Goal: Task Accomplishment & Management: Manage account settings

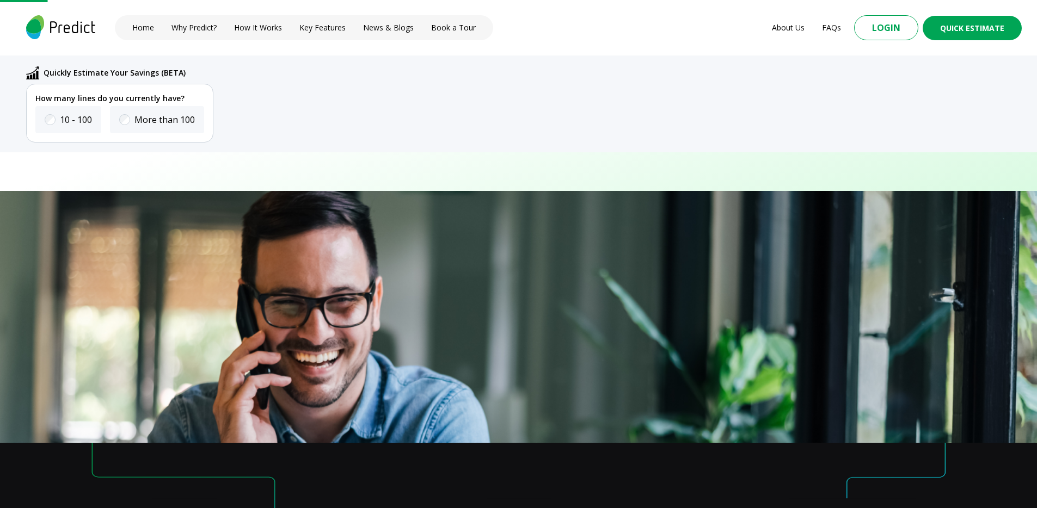
scroll to position [198, 0]
click at [60, 117] on label "10 - 100" at bounding box center [76, 119] width 32 height 13
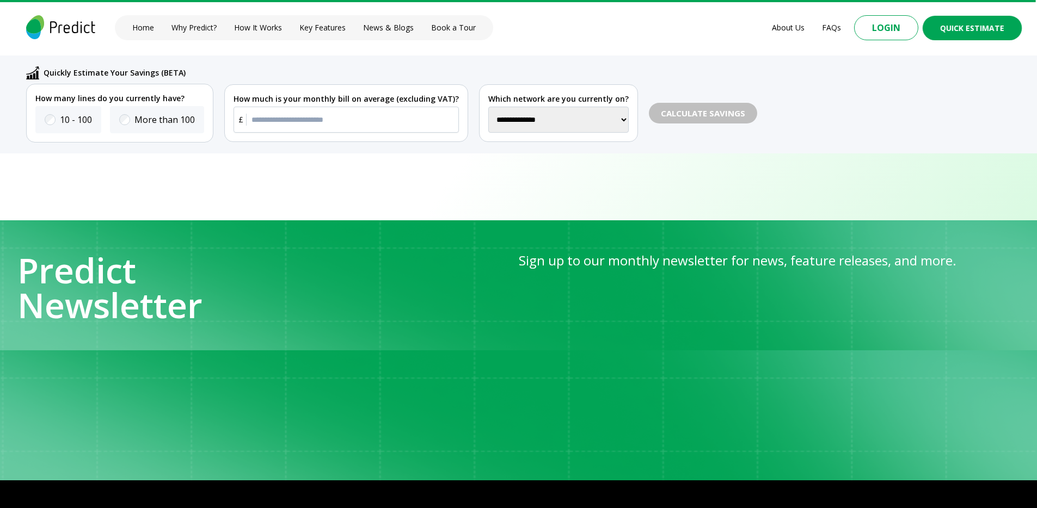
scroll to position [4279, 0]
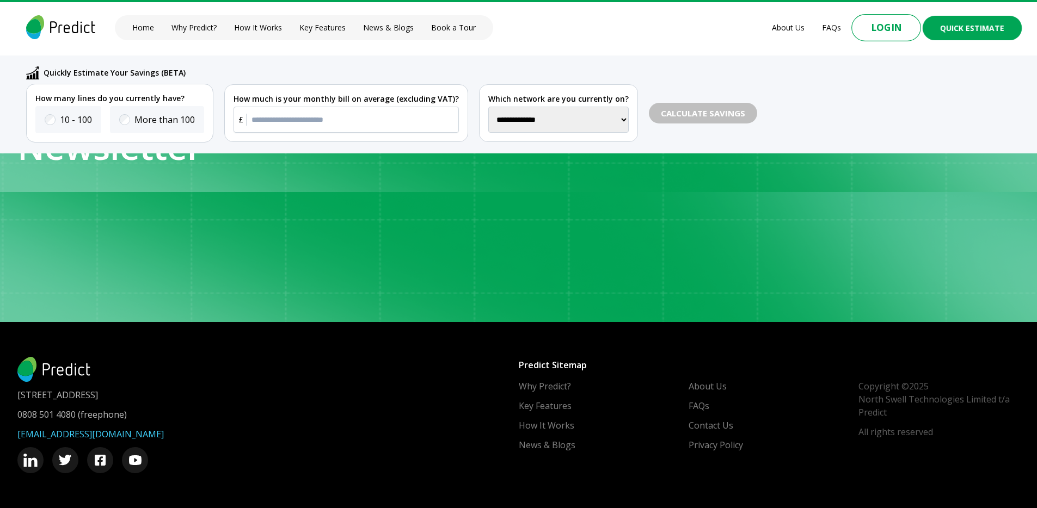
click at [878, 34] on button "Login" at bounding box center [886, 27] width 70 height 27
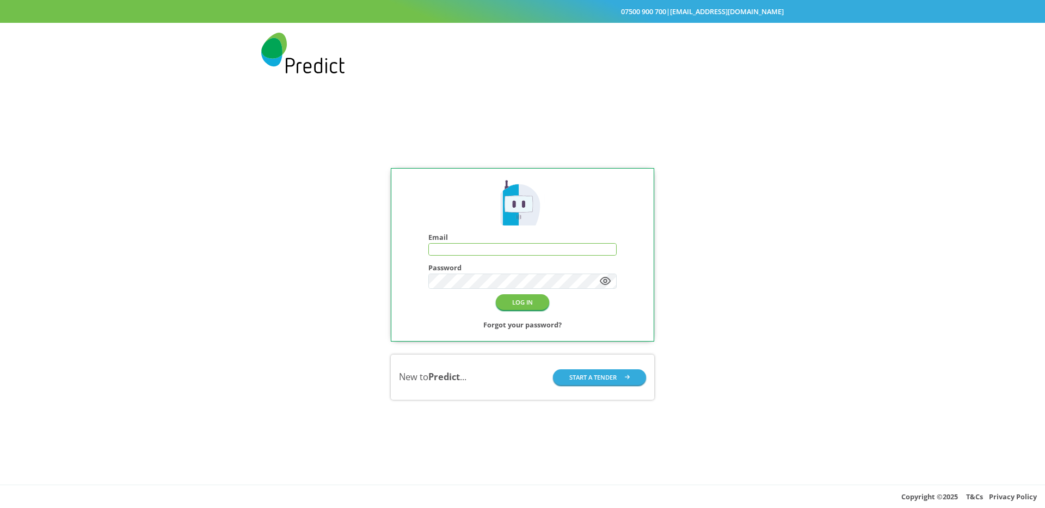
click at [481, 247] on input "text" at bounding box center [522, 250] width 187 height 12
click at [439, 248] on input "text" at bounding box center [522, 250] width 187 height 12
click at [516, 247] on input "***" at bounding box center [522, 250] width 187 height 12
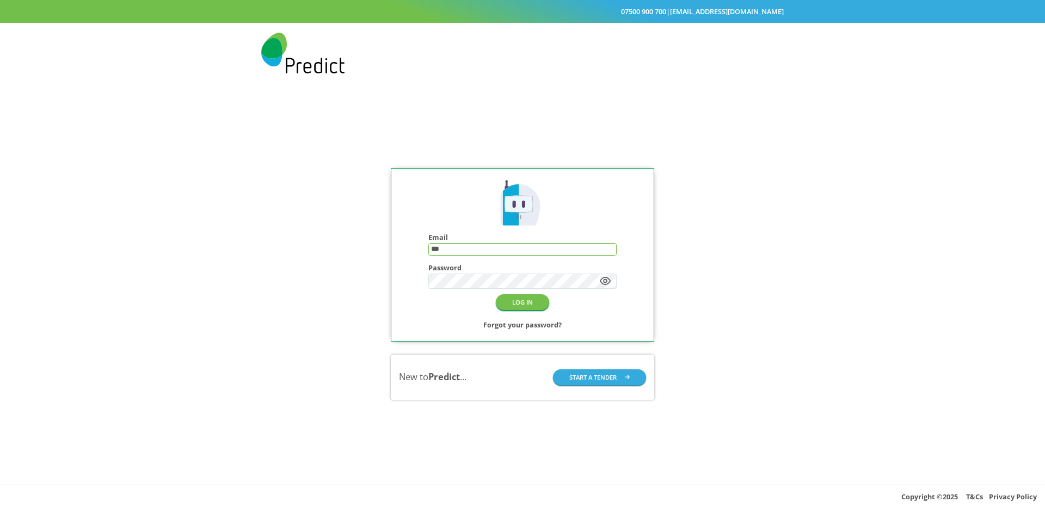
paste input "**********"
type input "**********"
click at [702, 216] on div "**********" at bounding box center [522, 284] width 1045 height 402
click at [531, 298] on button "LOG IN" at bounding box center [522, 303] width 53 height 16
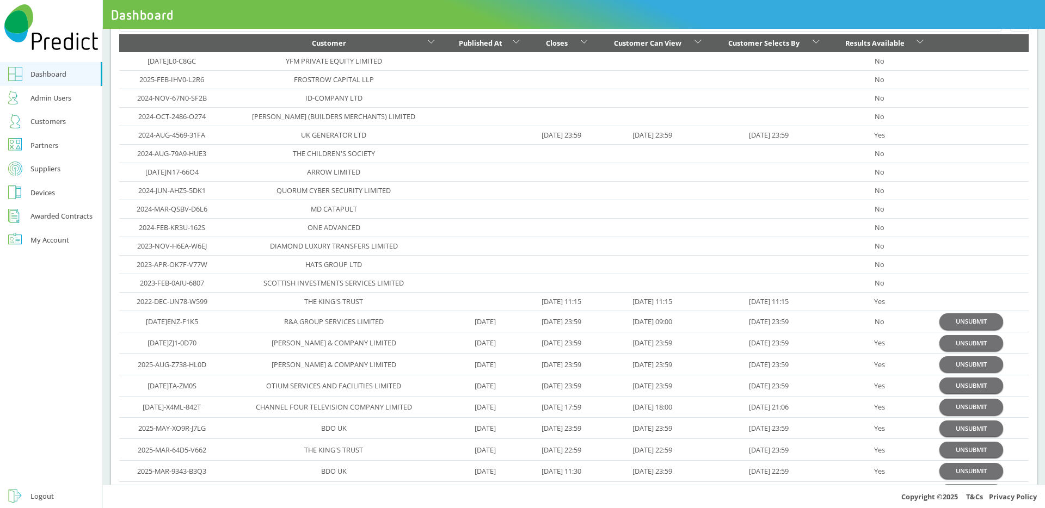
scroll to position [104, 0]
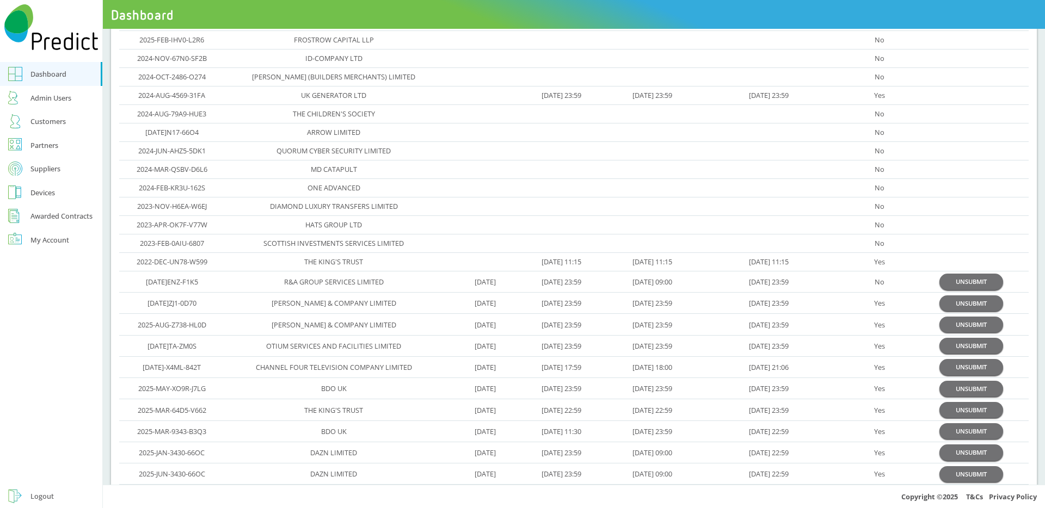
click at [44, 488] on link "Logout" at bounding box center [51, 497] width 102 height 24
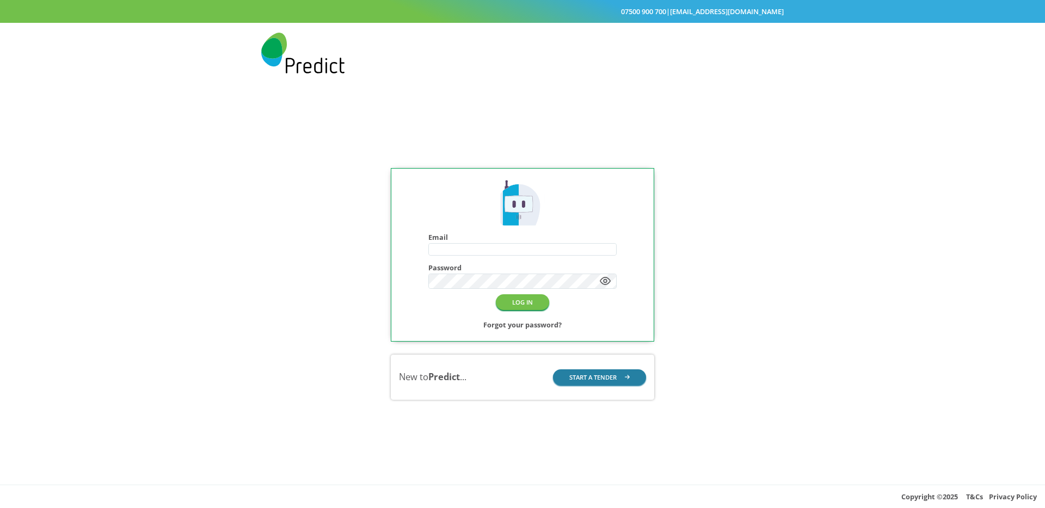
click at [585, 381] on button "START A TENDER" at bounding box center [600, 378] width 94 height 16
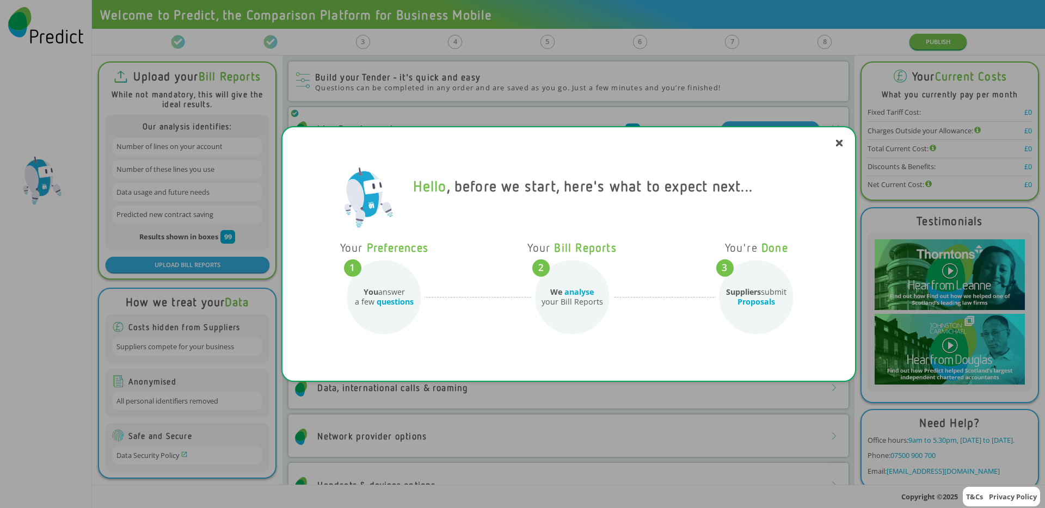
click at [837, 143] on icon at bounding box center [839, 143] width 7 height 7
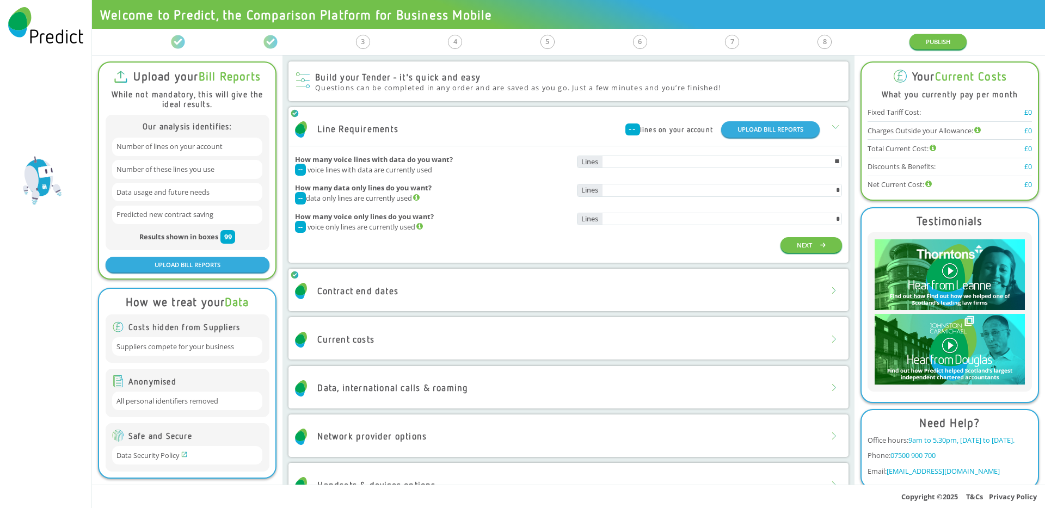
click at [579, 280] on div "Contract end dates" at bounding box center [568, 291] width 557 height 33
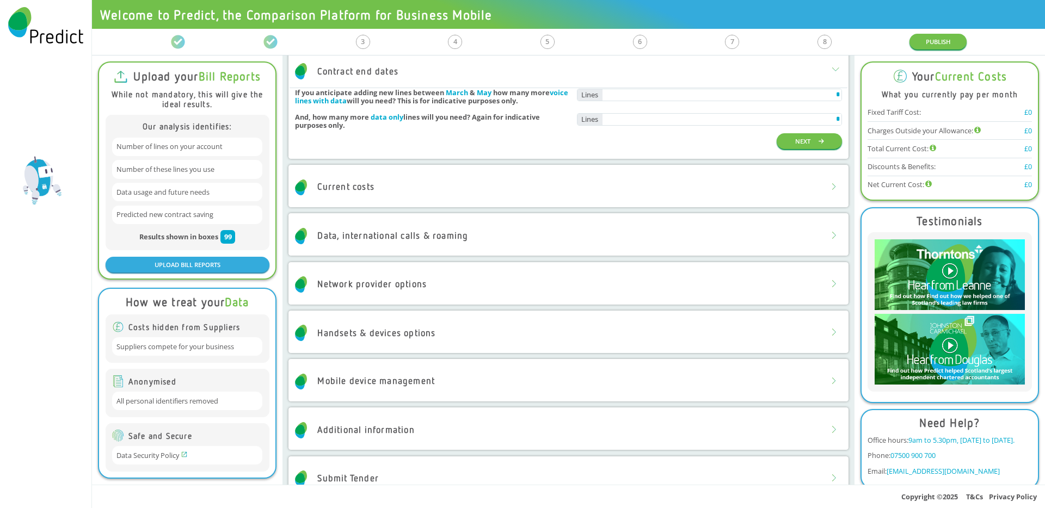
scroll to position [372, 0]
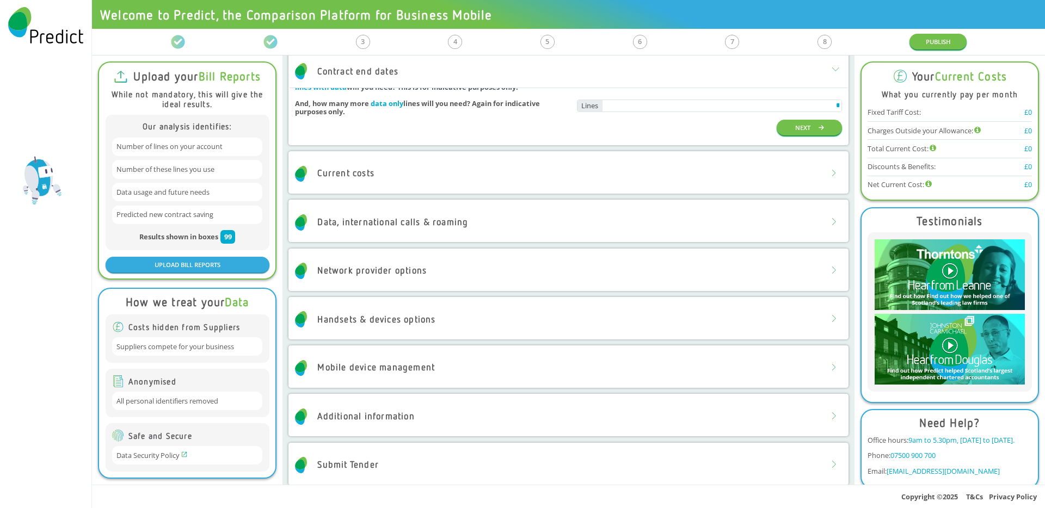
click at [535, 180] on div "Current costs" at bounding box center [568, 173] width 557 height 33
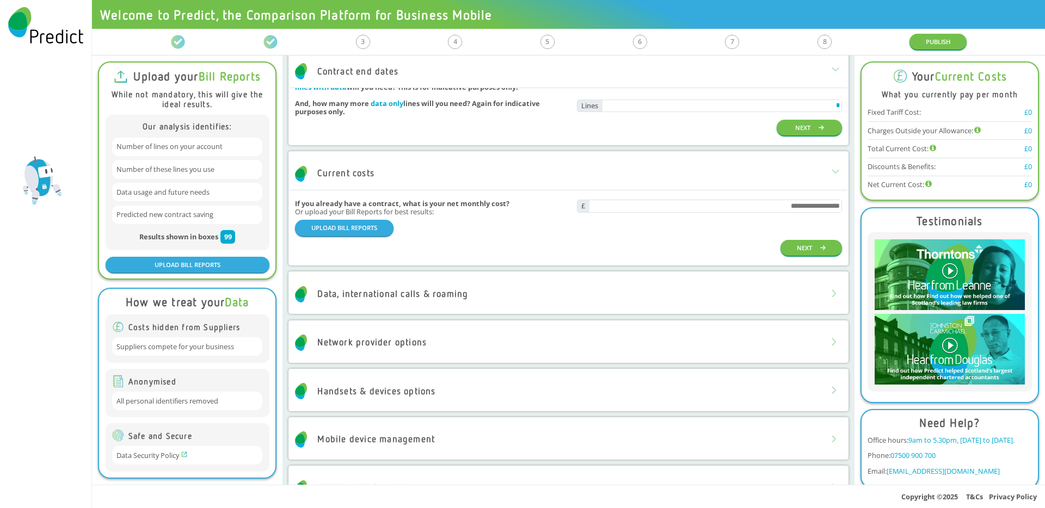
click at [527, 283] on div "Data, international calls & roaming" at bounding box center [568, 294] width 557 height 33
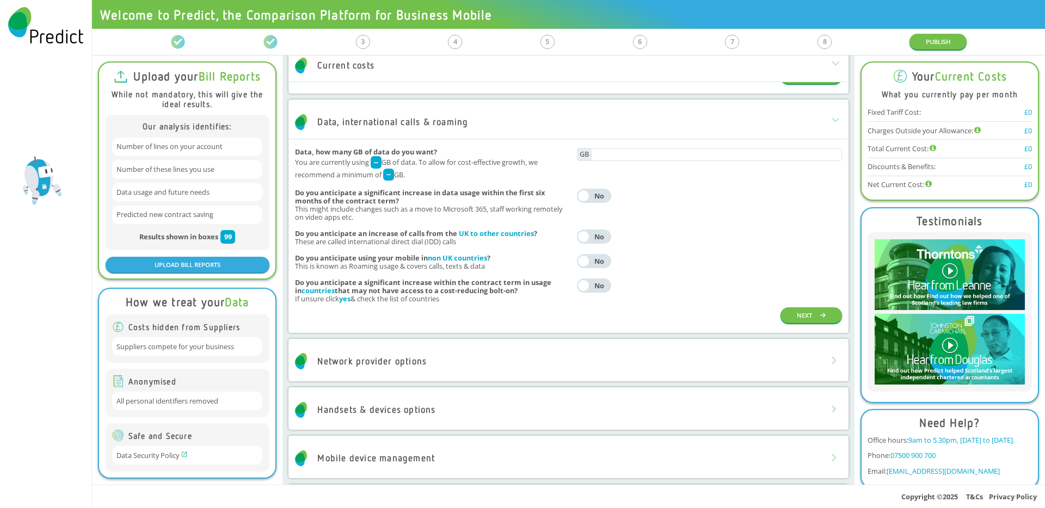
click at [482, 362] on div "Network provider options" at bounding box center [568, 361] width 557 height 33
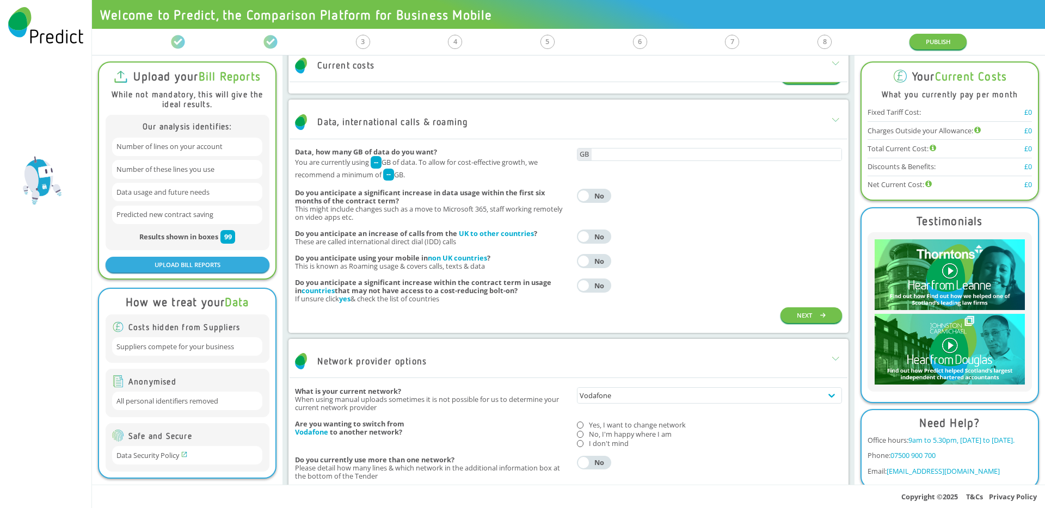
scroll to position [731, 0]
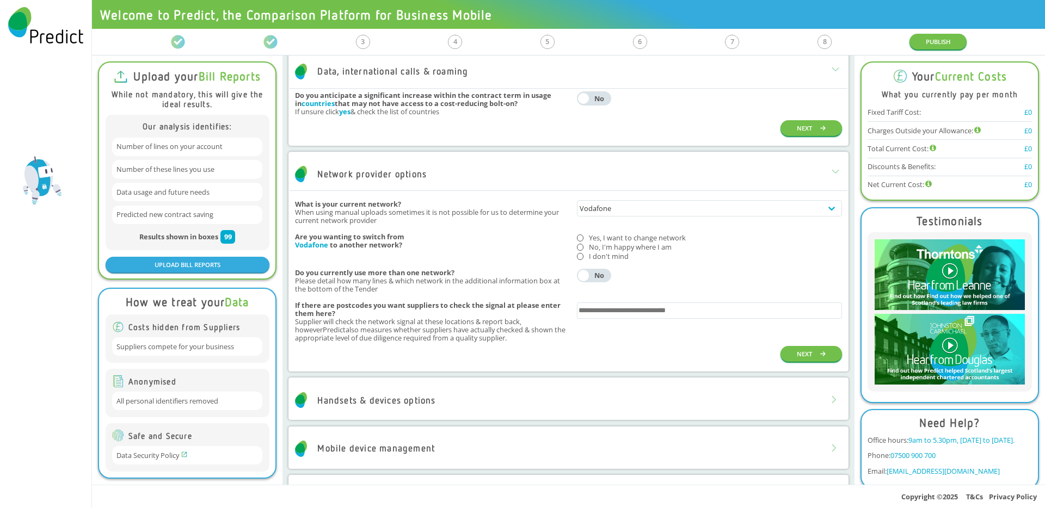
click at [494, 402] on div "Handsets & devices options" at bounding box center [568, 400] width 557 height 33
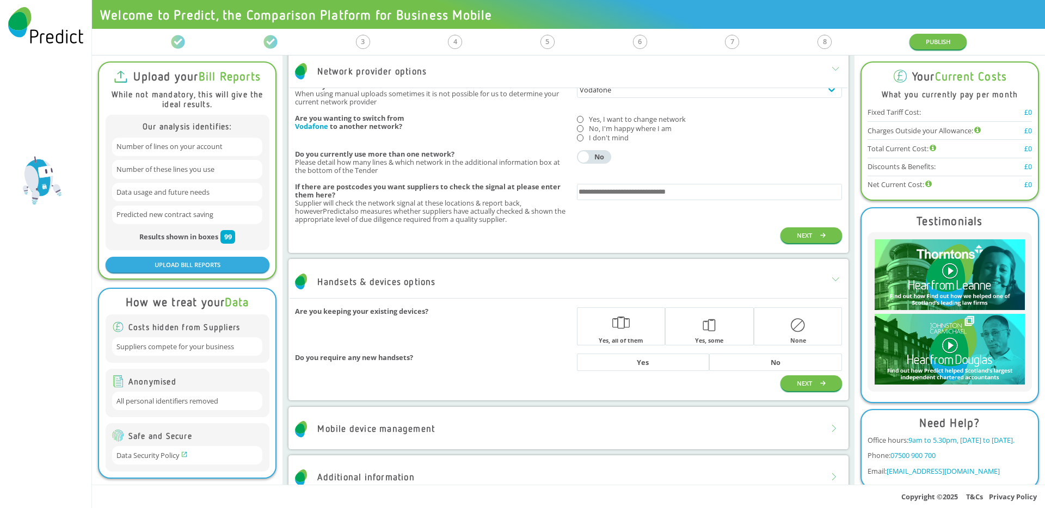
scroll to position [928, 0]
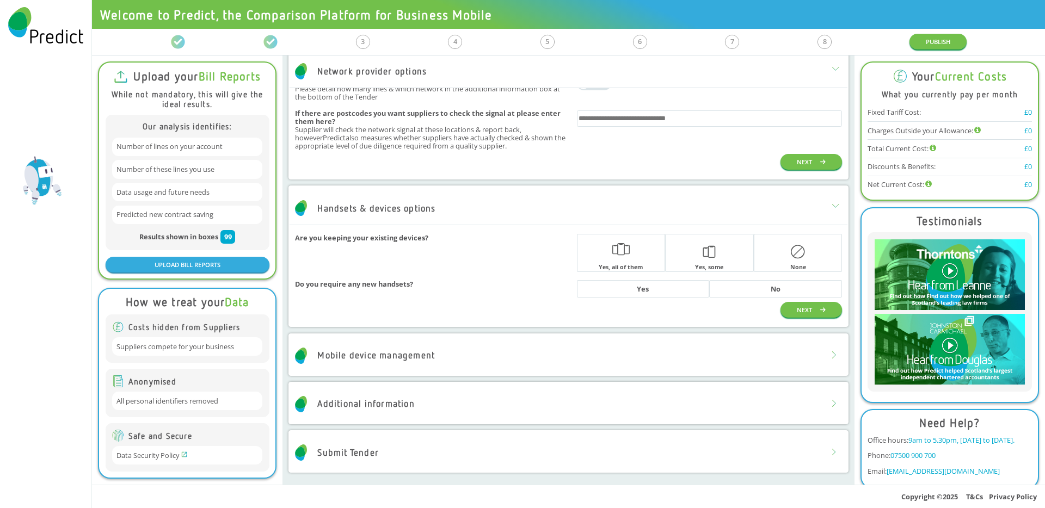
click at [510, 369] on div "Mobile device management" at bounding box center [568, 356] width 557 height 33
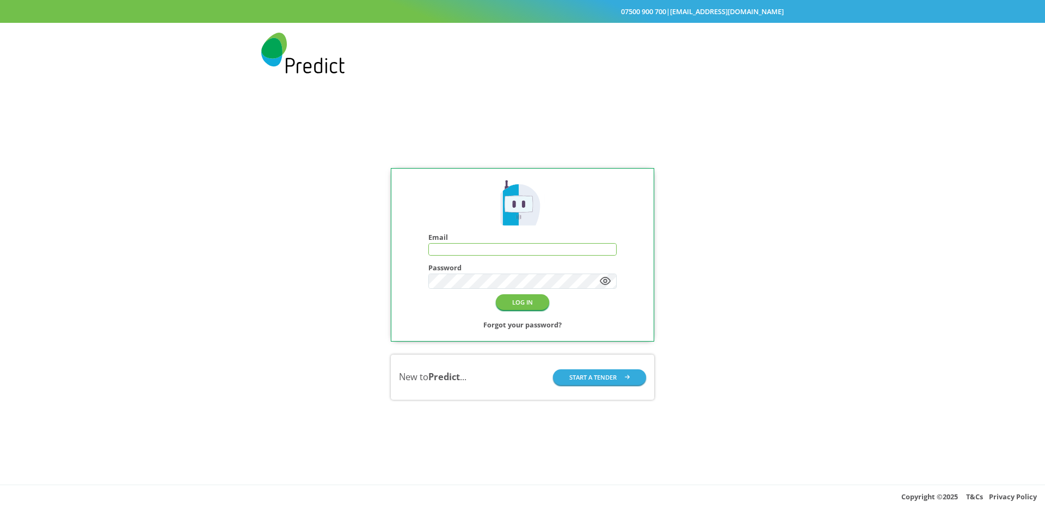
click at [502, 244] on input "text" at bounding box center [522, 250] width 187 height 12
paste input "**********"
type input "**********"
click at [442, 333] on div "**********" at bounding box center [523, 255] width 264 height 174
click at [532, 305] on button "LOG IN" at bounding box center [522, 303] width 53 height 16
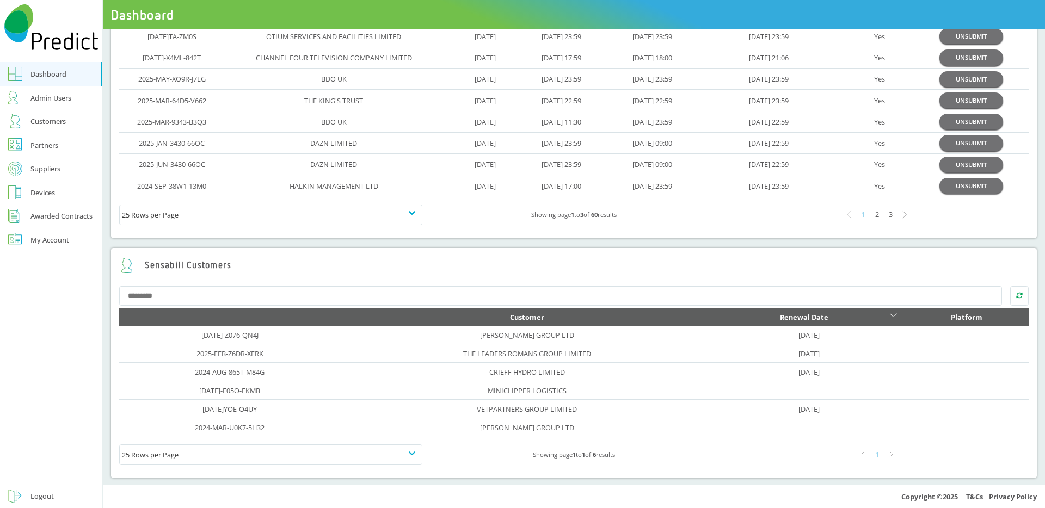
scroll to position [417, 0]
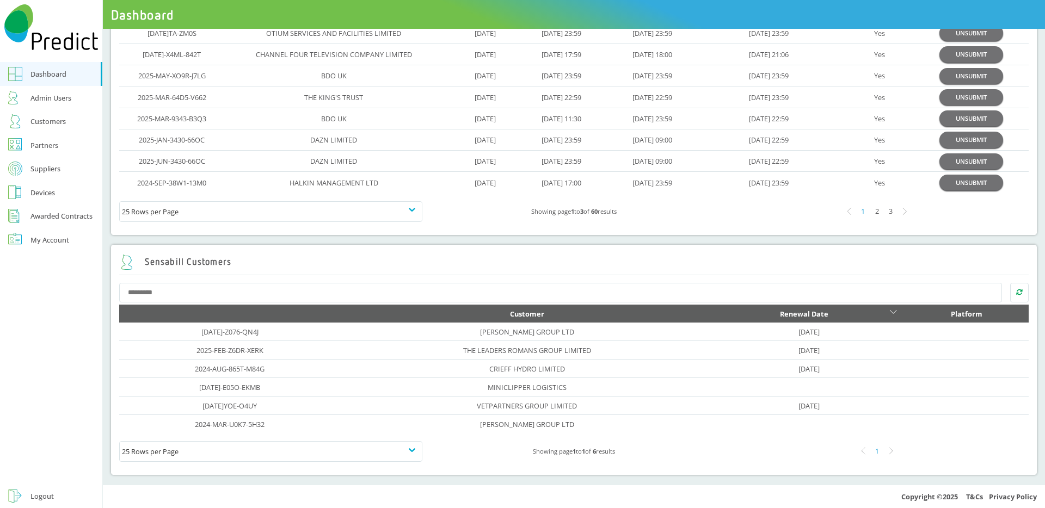
click at [62, 101] on div "Admin Users" at bounding box center [50, 97] width 41 height 13
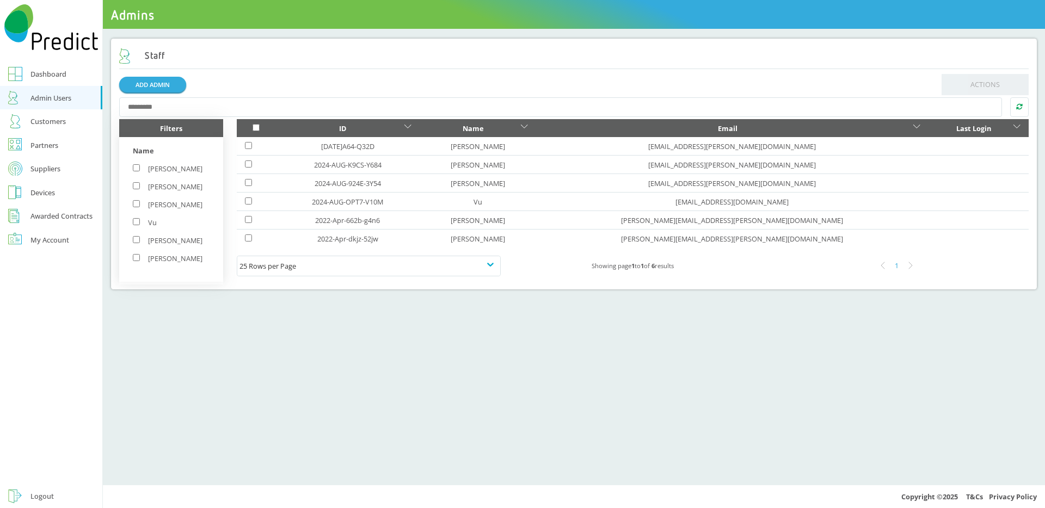
click at [72, 118] on link "Customers" at bounding box center [51, 121] width 102 height 24
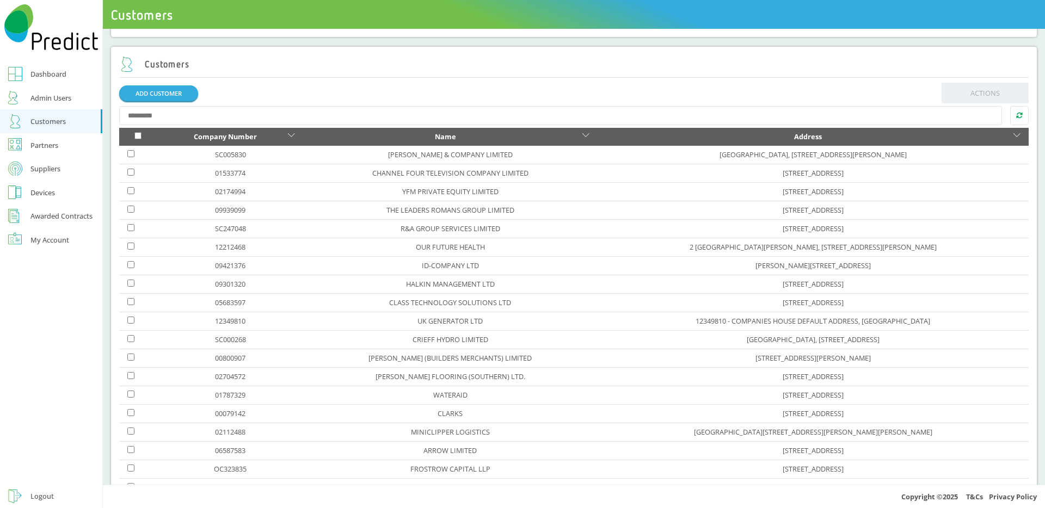
scroll to position [116, 0]
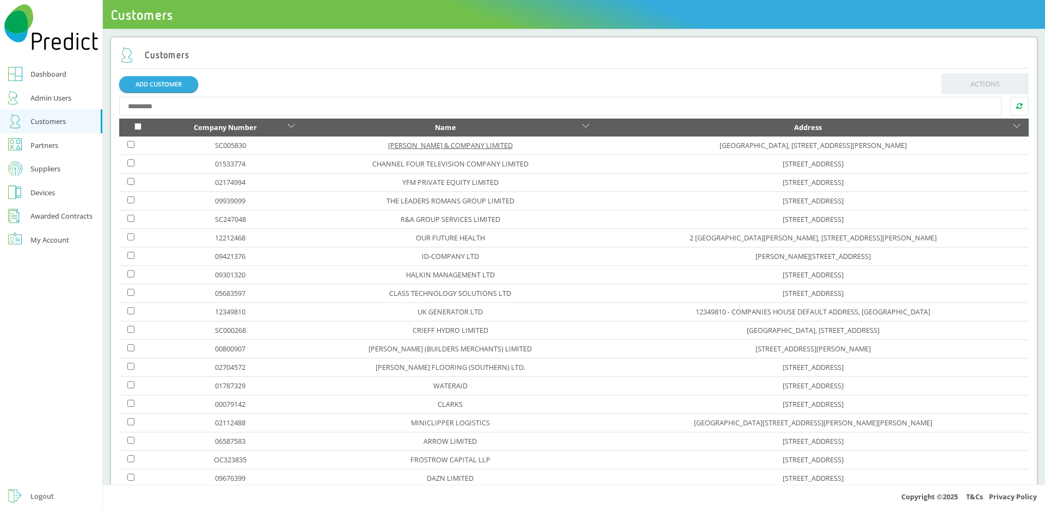
click at [388, 141] on link "D.C. THOMSON & COMPANY LIMITED" at bounding box center [450, 145] width 125 height 10
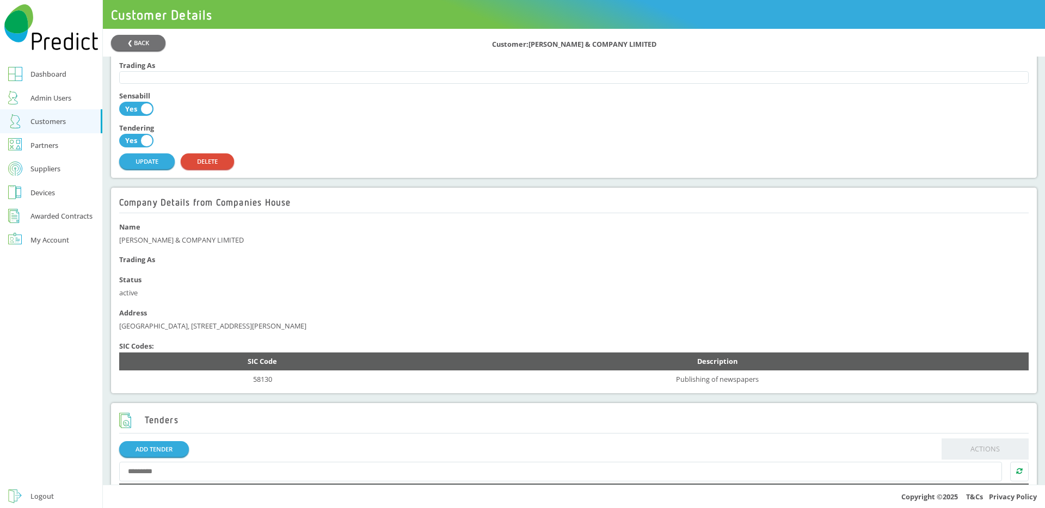
scroll to position [428, 0]
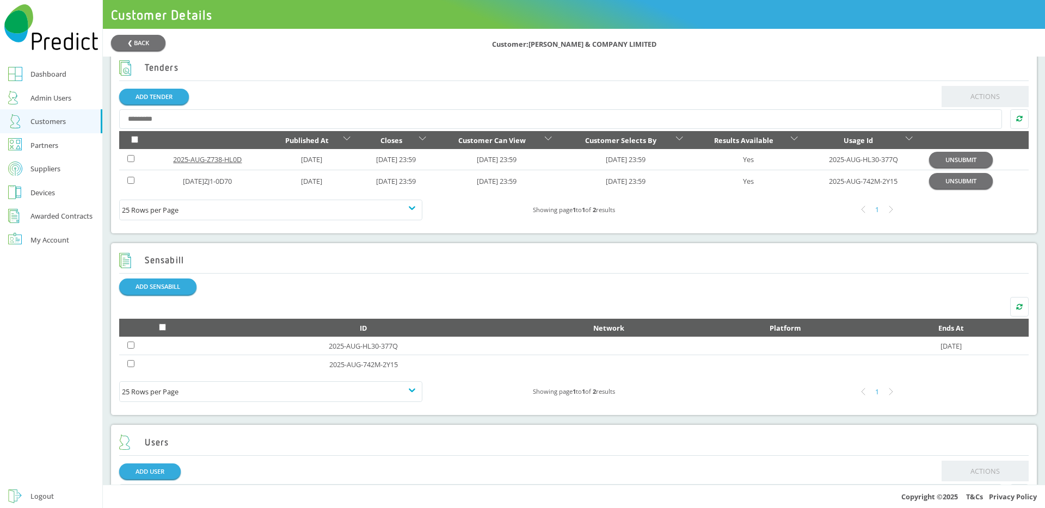
click at [219, 164] on link "2025-AUG-Z738-HL0D" at bounding box center [207, 160] width 69 height 10
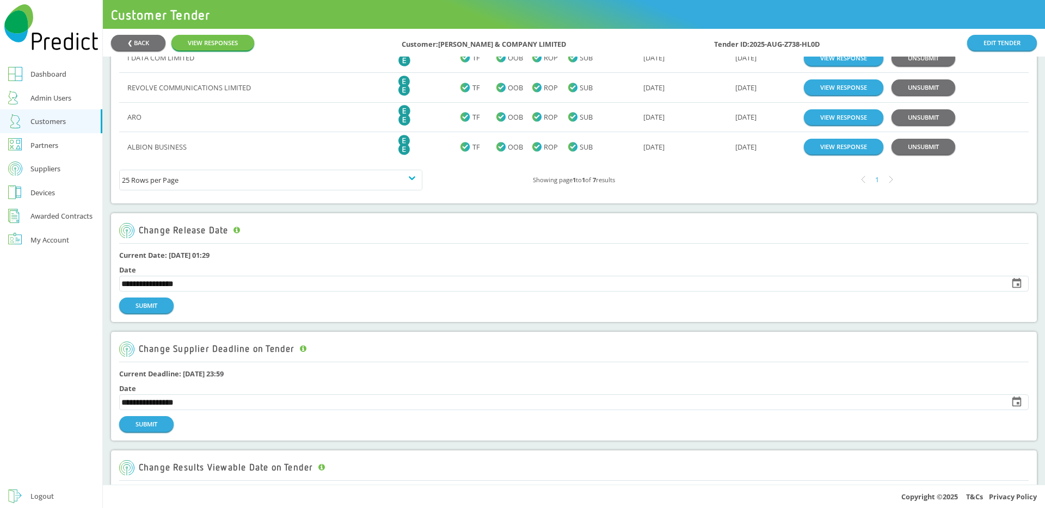
scroll to position [164, 0]
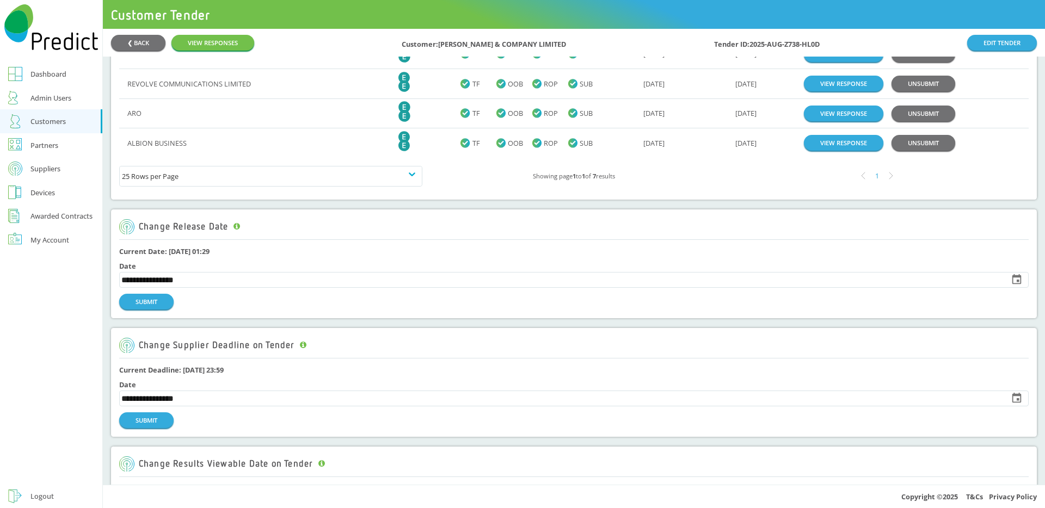
click at [41, 144] on div "Partners" at bounding box center [44, 145] width 28 height 13
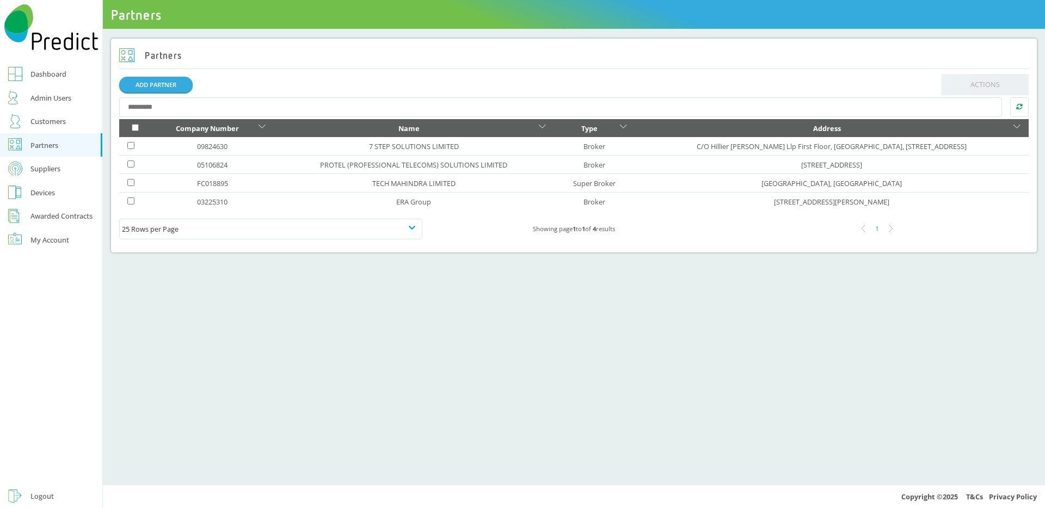
click at [58, 174] on div "Suppliers" at bounding box center [45, 168] width 30 height 13
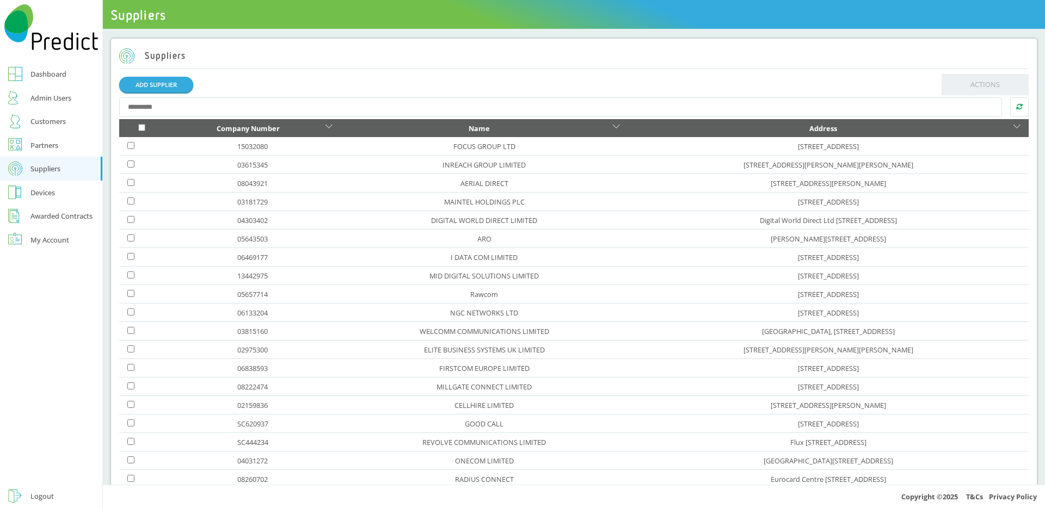
click at [48, 197] on div "Devices" at bounding box center [42, 192] width 24 height 13
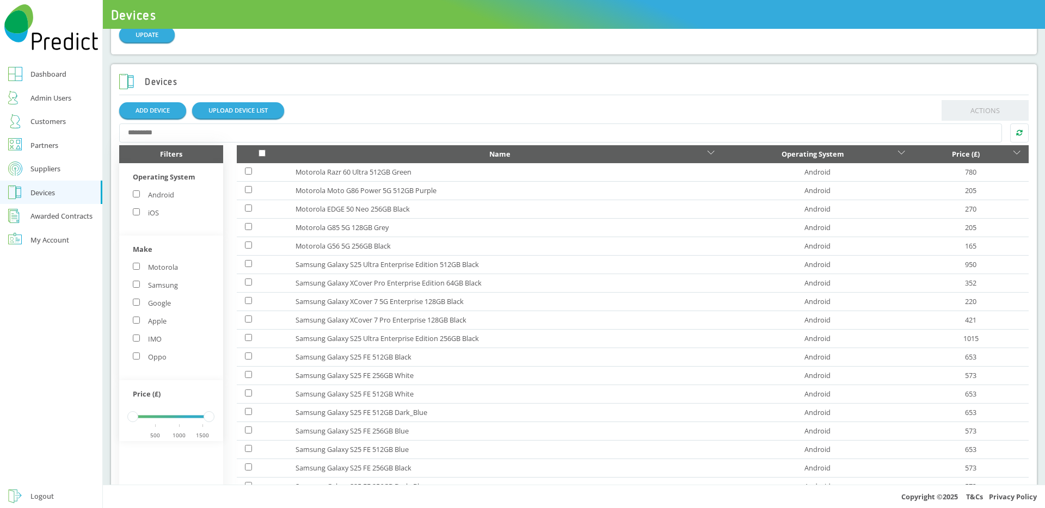
scroll to position [291, 0]
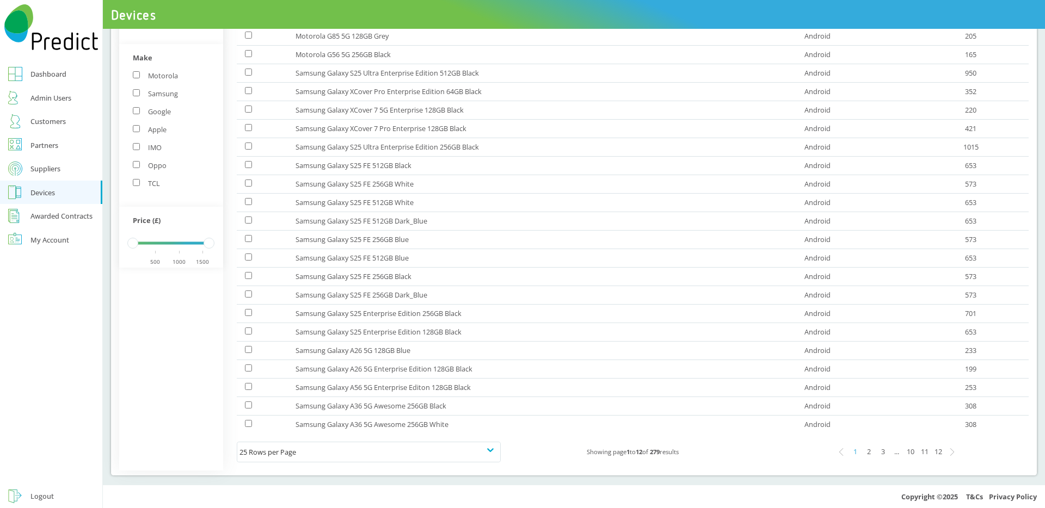
click at [68, 211] on div "Awarded Contracts" at bounding box center [61, 216] width 62 height 13
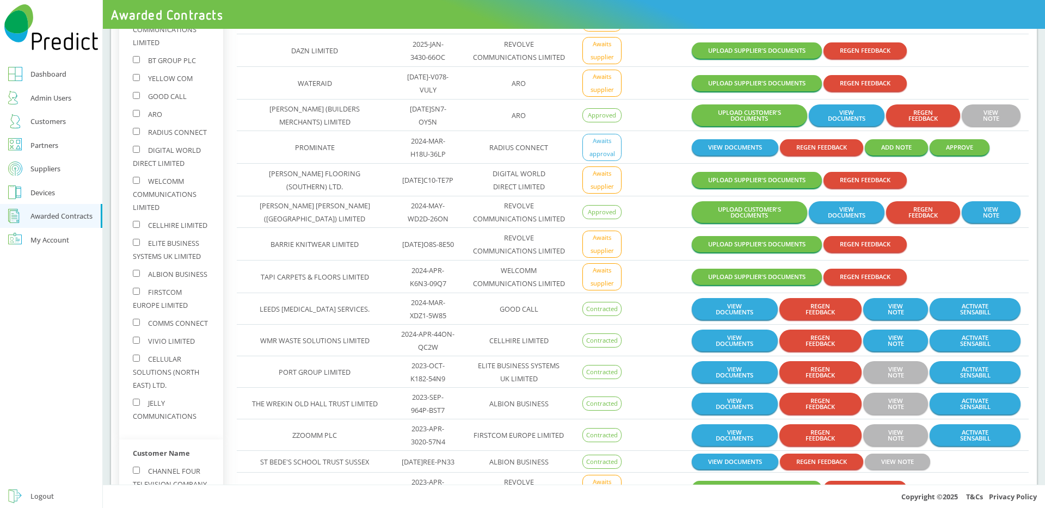
scroll to position [242, 0]
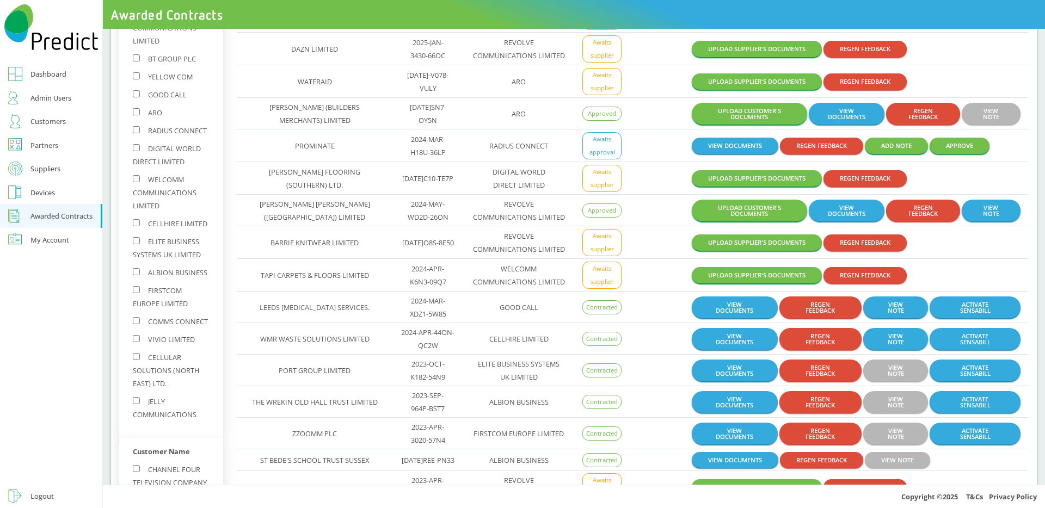
click at [34, 241] on div "My Account" at bounding box center [49, 240] width 39 height 13
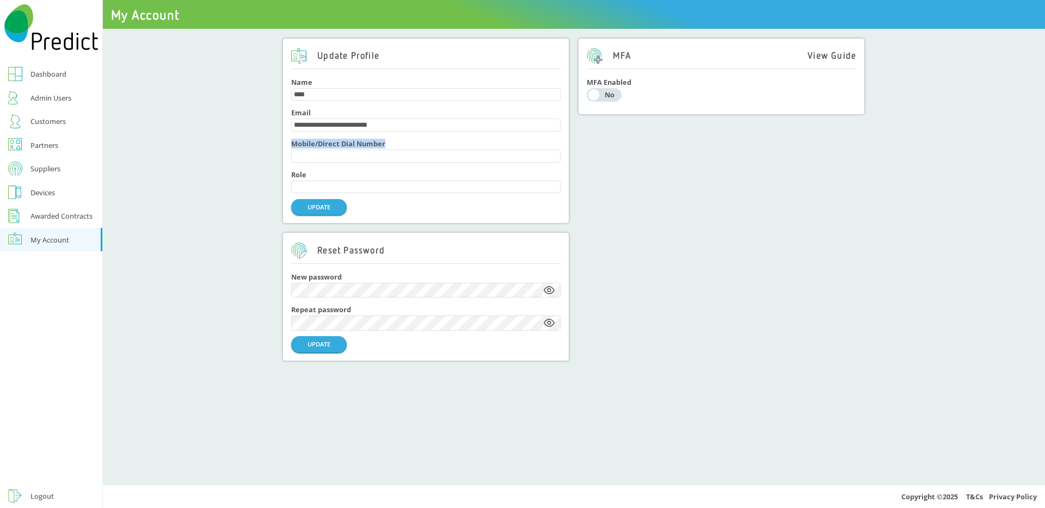
drag, startPoint x: 290, startPoint y: 147, endPoint x: 395, endPoint y: 145, distance: 105.1
click at [395, 145] on div "**********" at bounding box center [426, 131] width 286 height 185
click at [685, 188] on div "MFA View Guide MFA Enabled Yes No" at bounding box center [722, 200] width 286 height 323
click at [54, 79] on div "Dashboard" at bounding box center [48, 74] width 36 height 13
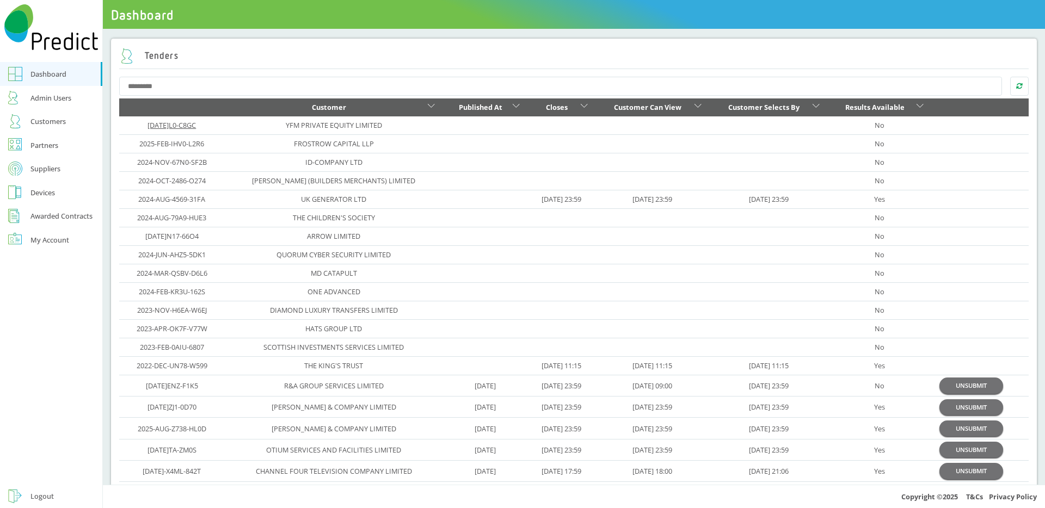
click at [171, 124] on link "2025-MAR-30L0-C8GC" at bounding box center [172, 125] width 48 height 10
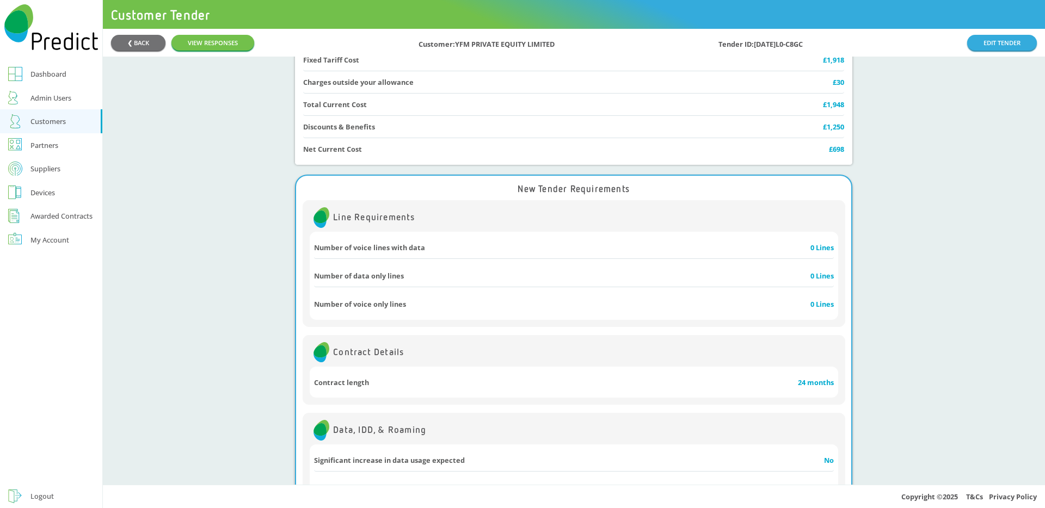
scroll to position [1113, 0]
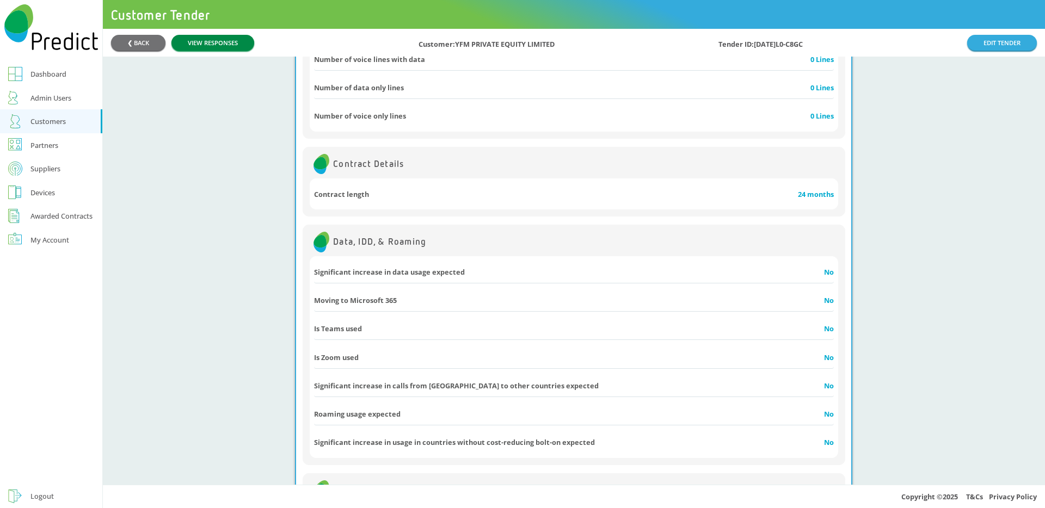
click at [235, 45] on link "VIEW RESPONSES" at bounding box center [212, 43] width 83 height 16
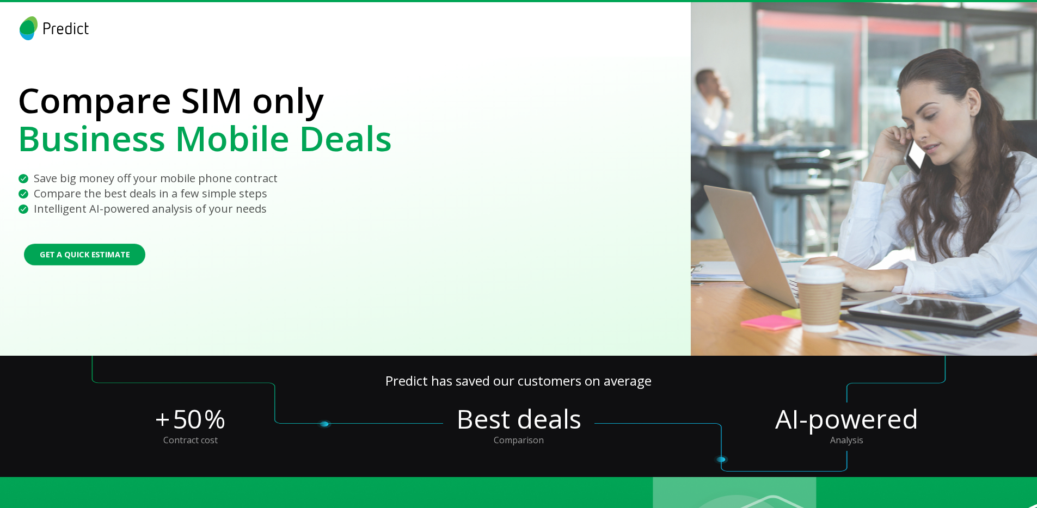
click at [78, 256] on button "Get a Quick Estimate" at bounding box center [84, 255] width 121 height 22
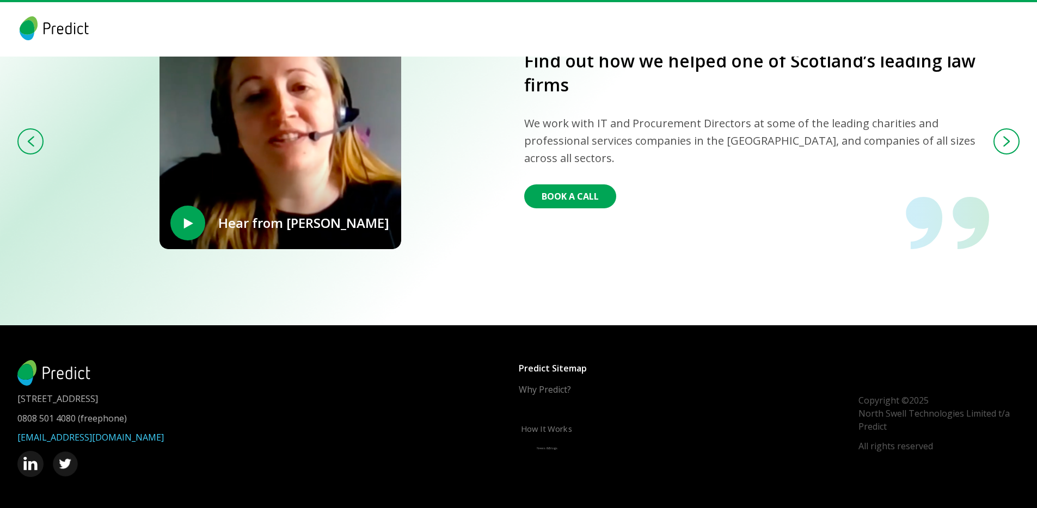
scroll to position [2390, 0]
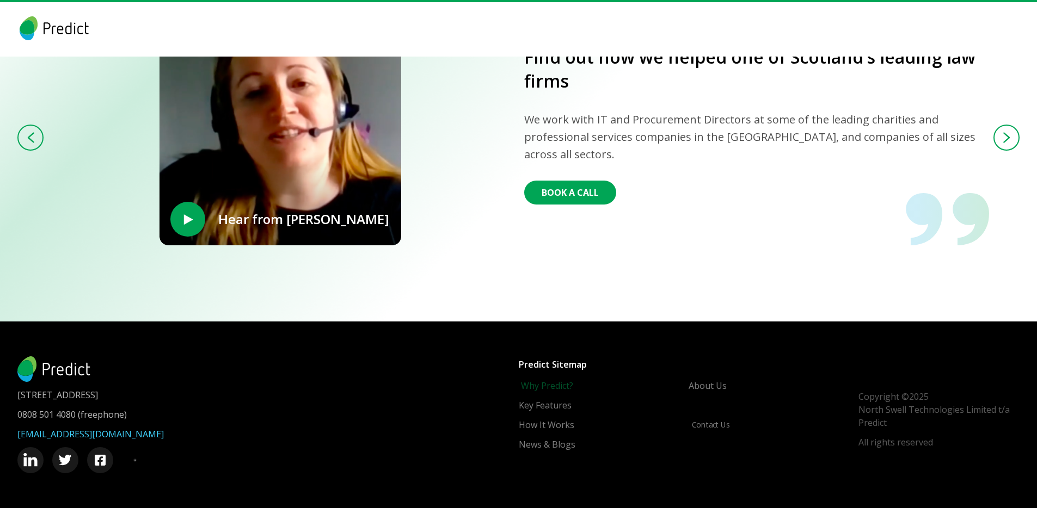
click at [531, 384] on link "Why Predict?" at bounding box center [547, 385] width 52 height 13
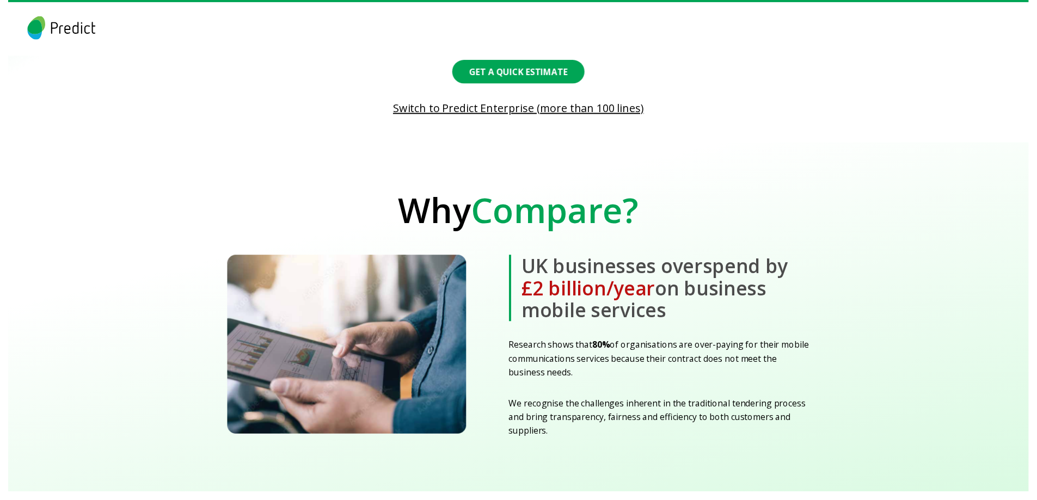
scroll to position [1124, 0]
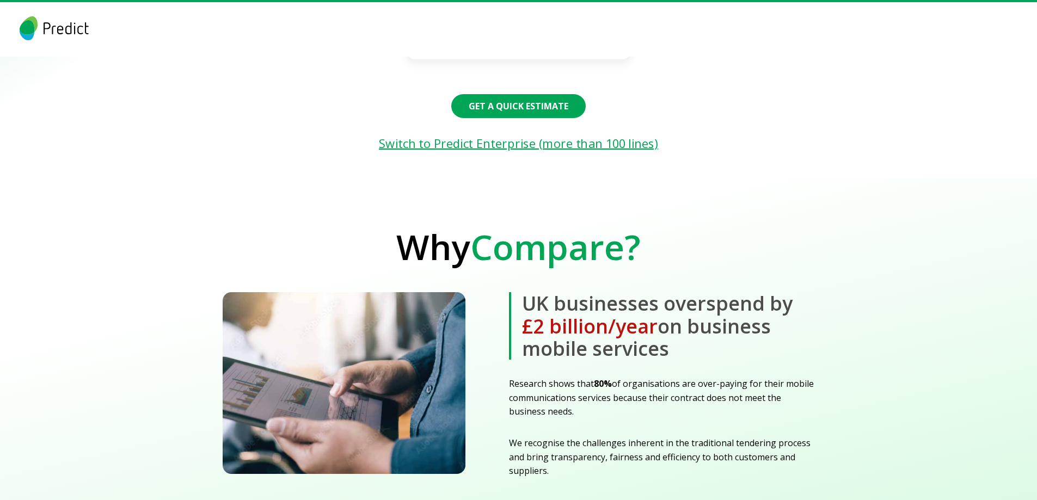
click at [490, 146] on link "Switch to Predict Enterprise (more than 100 lines)" at bounding box center [518, 143] width 1137 height 18
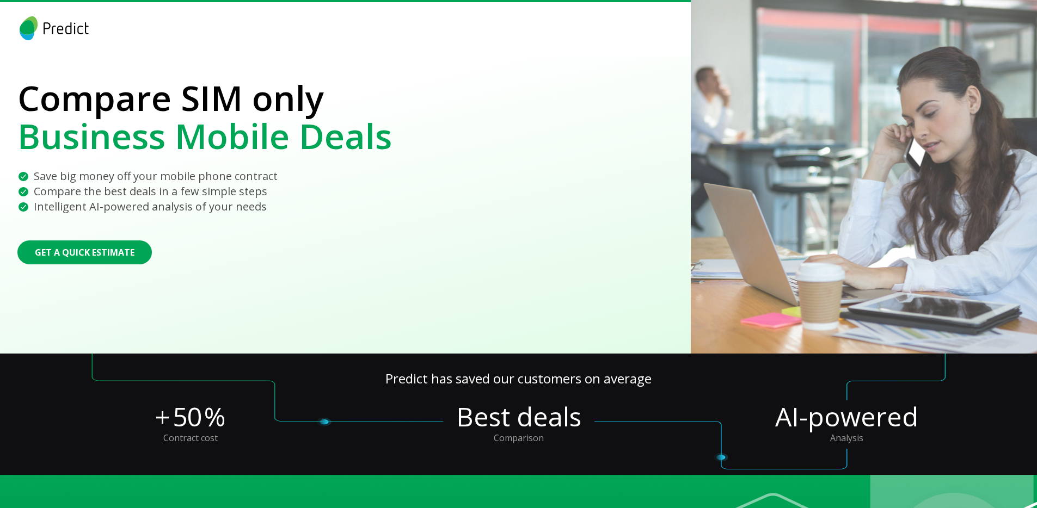
scroll to position [0, 0]
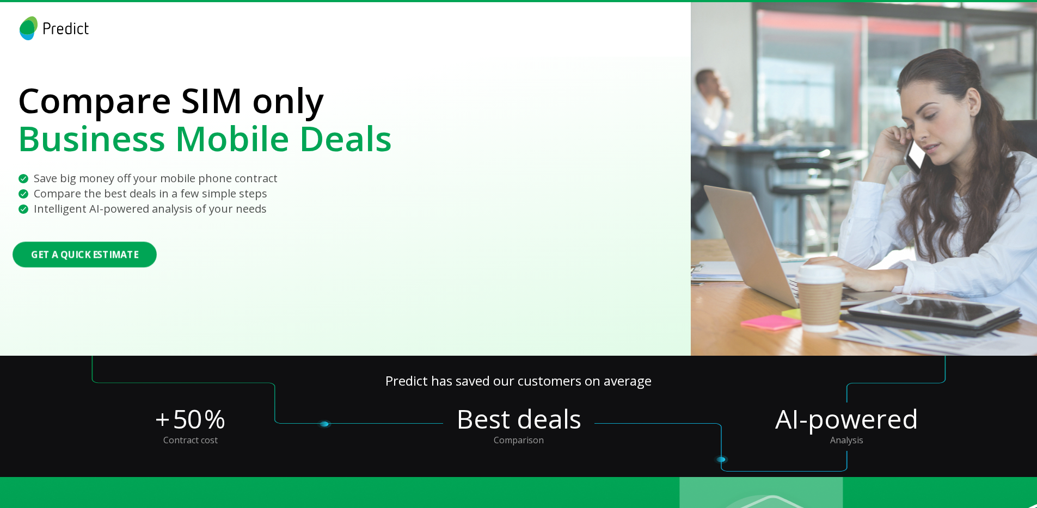
click at [122, 254] on button "Get a Quick Estimate" at bounding box center [85, 255] width 144 height 26
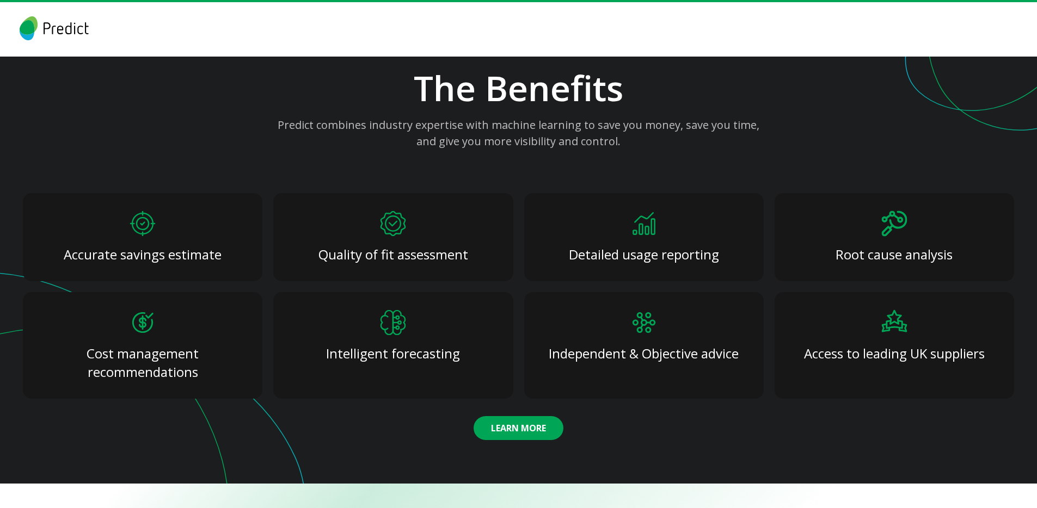
scroll to position [1892, 0]
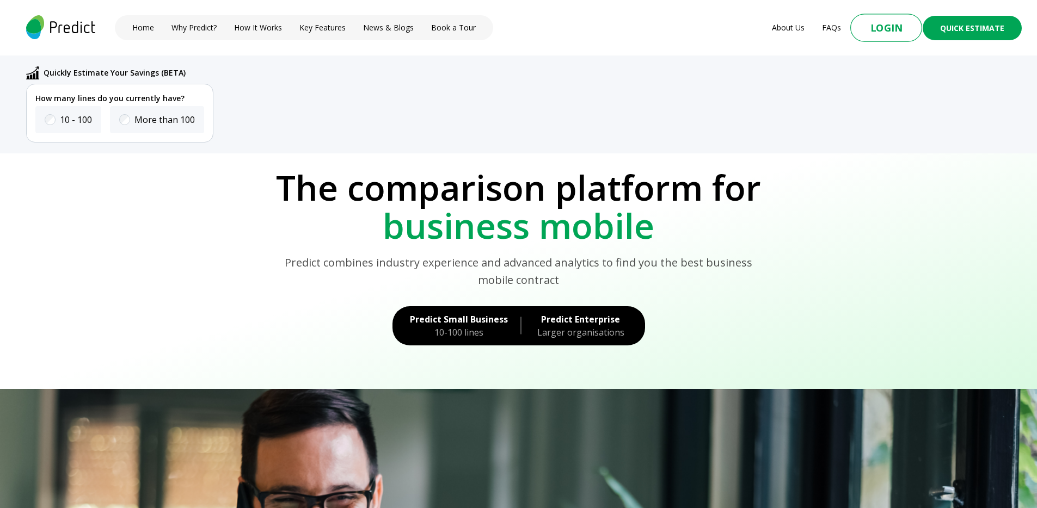
click at [879, 35] on button "Login" at bounding box center [886, 28] width 72 height 28
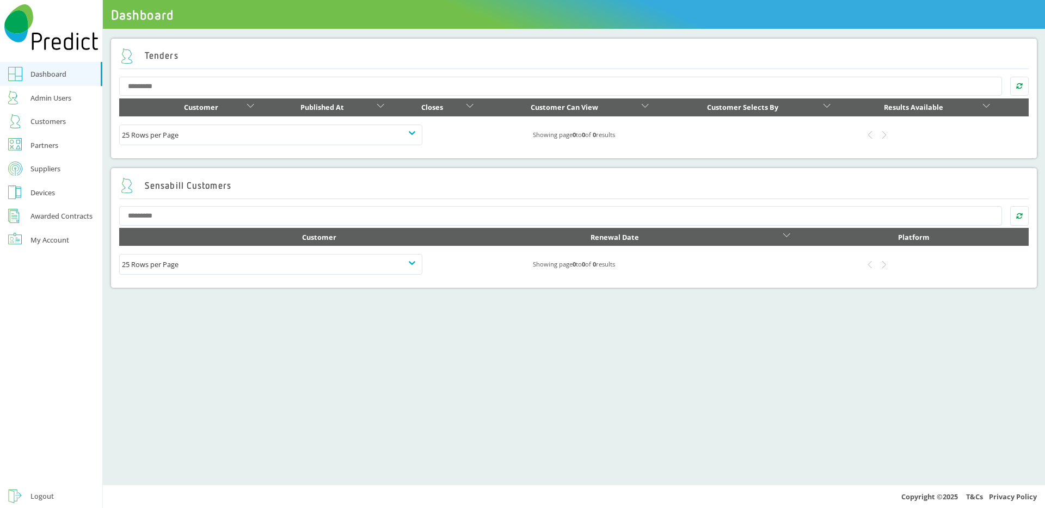
click at [38, 495] on div "Logout" at bounding box center [41, 496] width 23 height 13
